Goal: Information Seeking & Learning: Learn about a topic

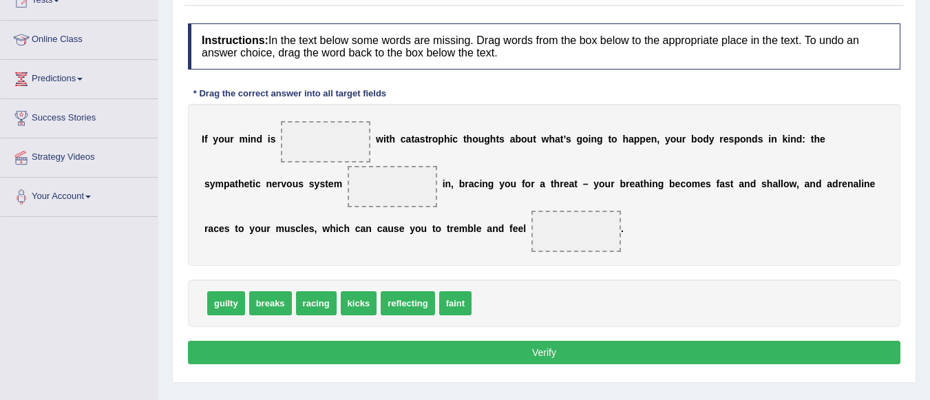
click at [386, 211] on div "I f y o u r m i n d i s w i t h c a t a s t r o p h i c t h o u g h t s a b o u…" at bounding box center [544, 185] width 713 height 162
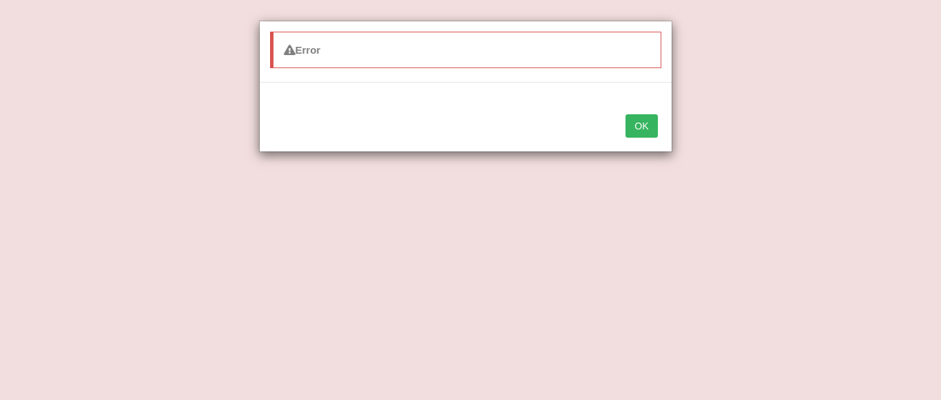
click at [651, 123] on button "OK" at bounding box center [641, 125] width 32 height 23
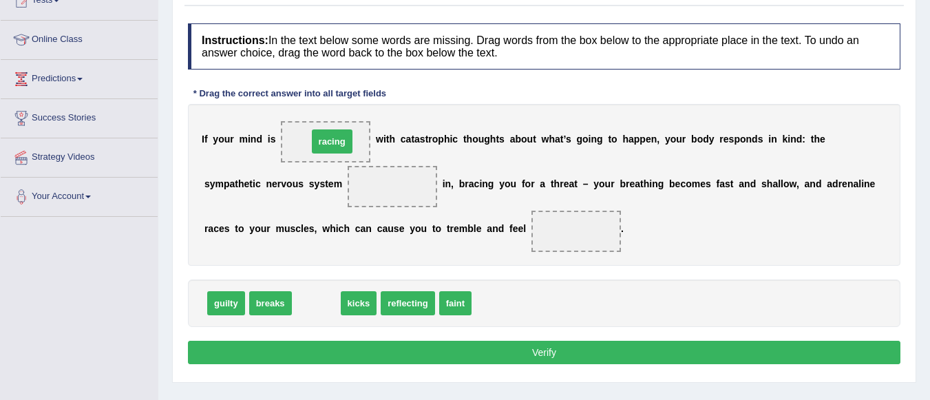
drag, startPoint x: 311, startPoint y: 308, endPoint x: 326, endPoint y: 145, distance: 164.0
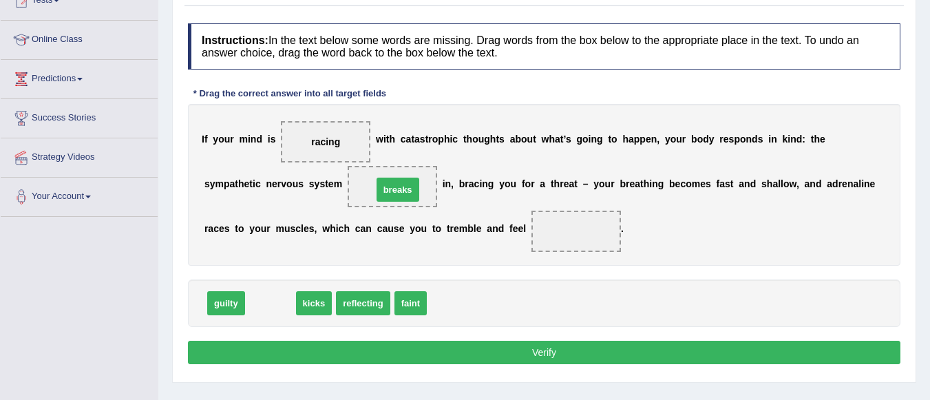
drag, startPoint x: 273, startPoint y: 305, endPoint x: 400, endPoint y: 191, distance: 171.2
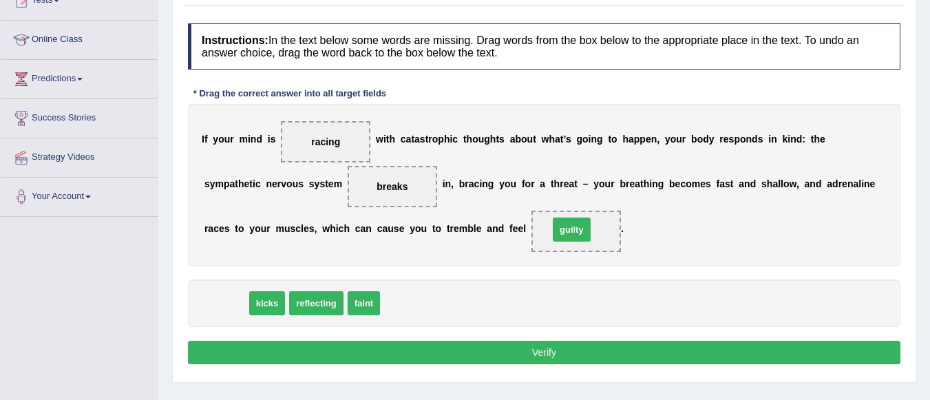
drag, startPoint x: 229, startPoint y: 307, endPoint x: 575, endPoint y: 233, distance: 353.4
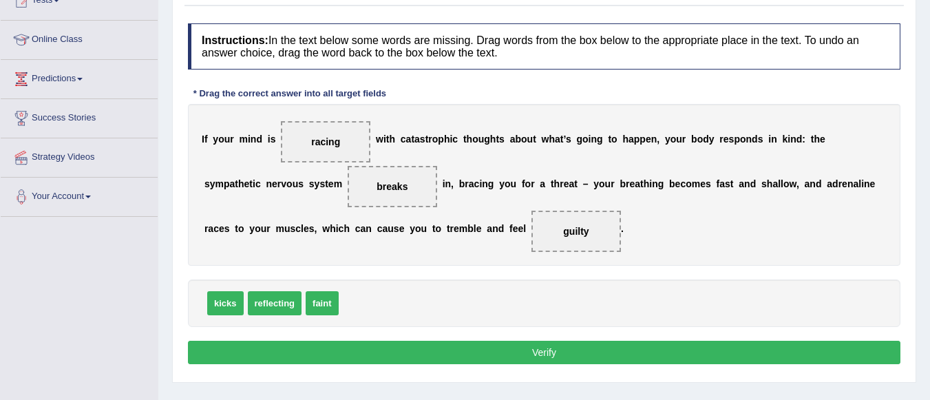
click at [542, 351] on button "Verify" at bounding box center [544, 352] width 713 height 23
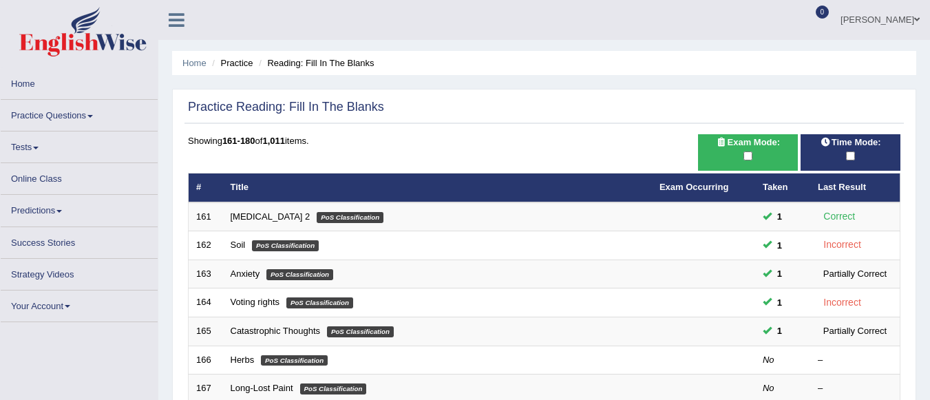
scroll to position [220, 0]
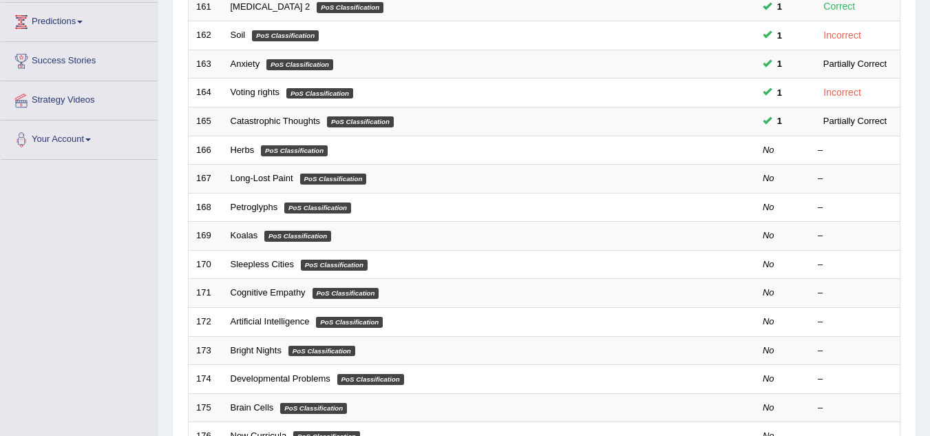
scroll to position [216, 0]
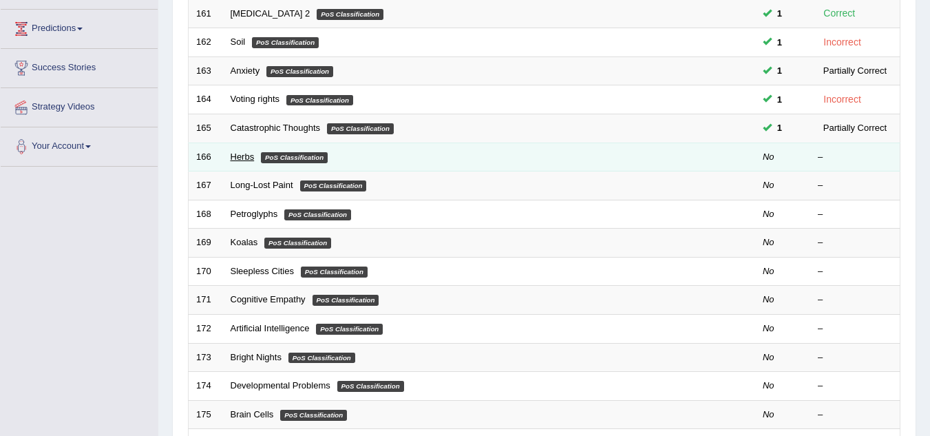
click at [240, 160] on link "Herbs" at bounding box center [243, 156] width 24 height 10
